Goal: Entertainment & Leisure: Browse casually

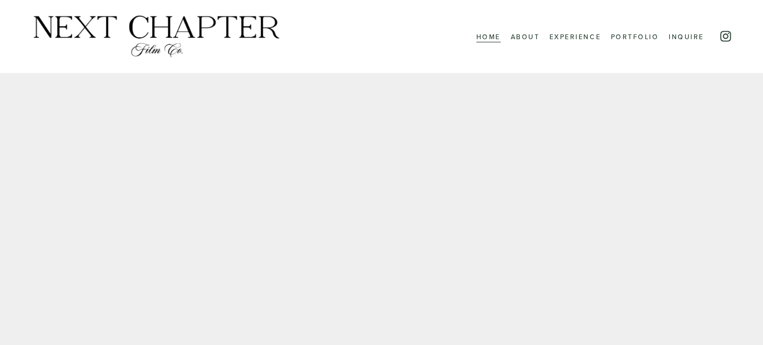
click at [645, 40] on link "Portfolio" at bounding box center [635, 36] width 48 height 13
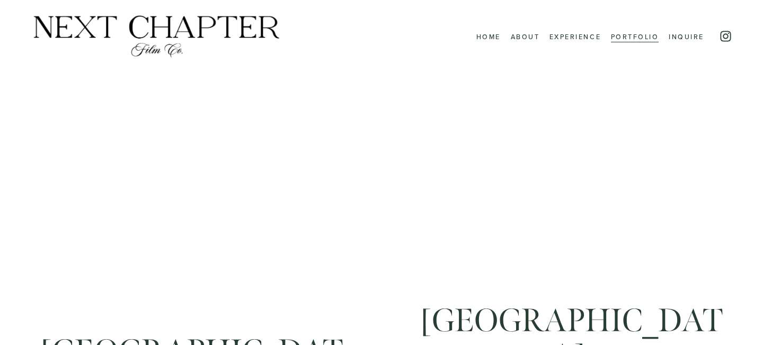
click at [44, 44] on img at bounding box center [157, 37] width 252 height 46
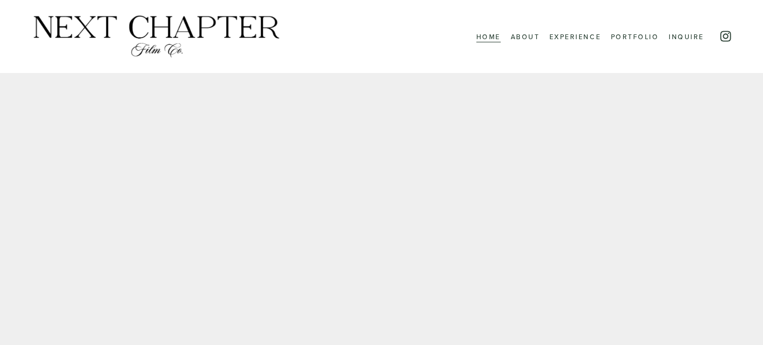
click at [629, 36] on link "Portfolio" at bounding box center [635, 36] width 48 height 13
click at [629, 38] on link "Portfolio" at bounding box center [635, 36] width 48 height 13
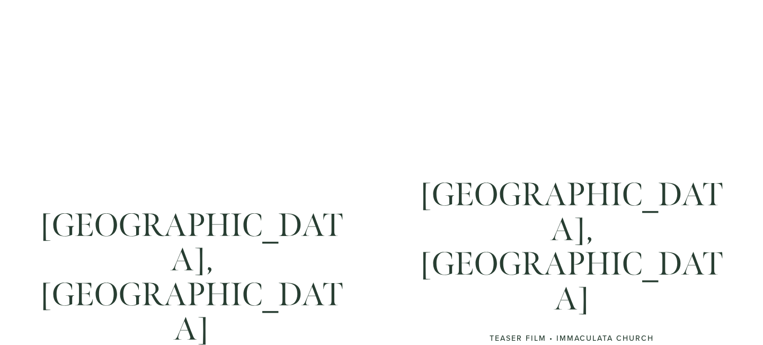
scroll to position [134, 0]
